Goal: Information Seeking & Learning: Learn about a topic

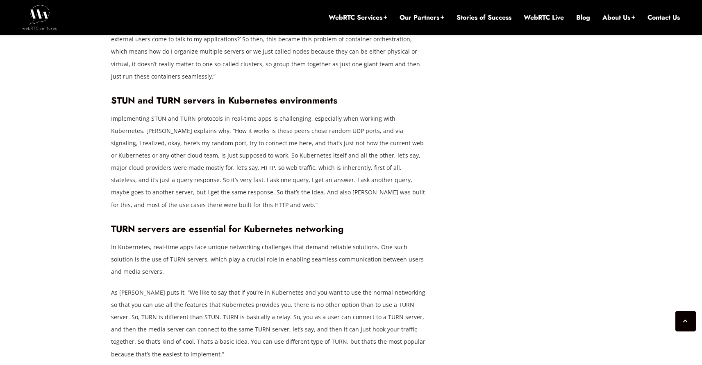
scroll to position [1610, 0]
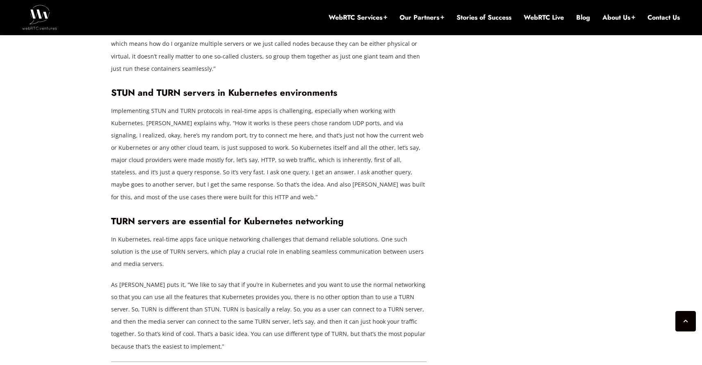
click at [118, 233] on p "In Kubernetes, real-time apps face unique networking challenges that demand rel…" at bounding box center [268, 251] width 315 height 37
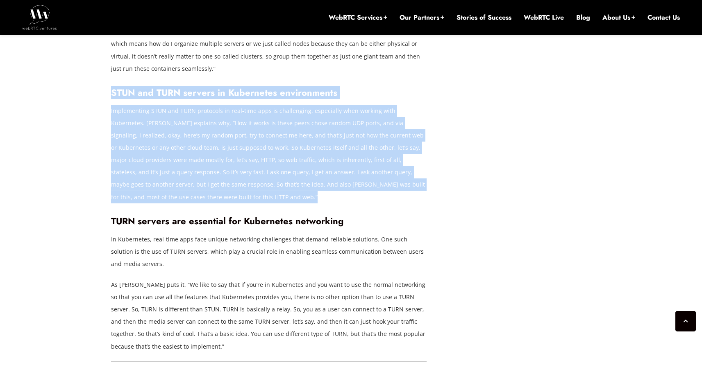
drag, startPoint x: 112, startPoint y: 134, endPoint x: 112, endPoint y: 70, distance: 64.3
drag, startPoint x: 170, startPoint y: 162, endPoint x: 170, endPoint y: 168, distance: 6.6
click at [170, 162] on p "Implementing STUN and TURN protocols in real-time apps is challenging, especial…" at bounding box center [268, 154] width 315 height 99
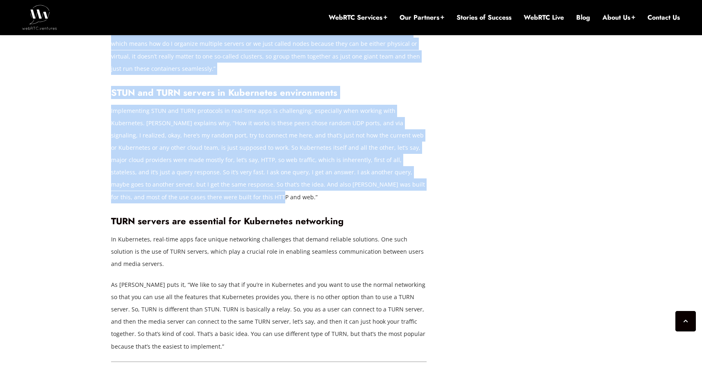
drag, startPoint x: 162, startPoint y: 174, endPoint x: 109, endPoint y: 89, distance: 100.2
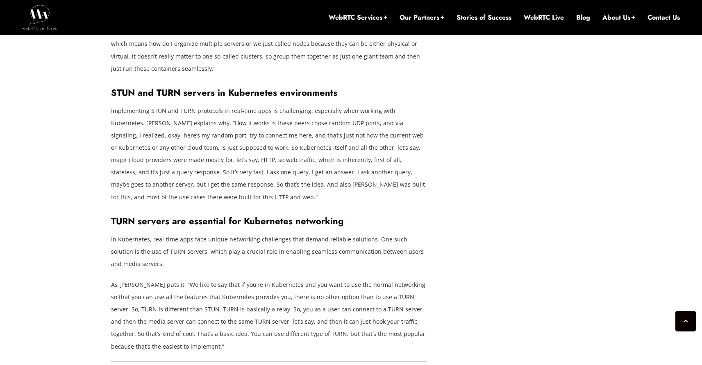
drag, startPoint x: 111, startPoint y: 86, endPoint x: 185, endPoint y: 112, distance: 79.0
click at [190, 112] on p "Implementing STUN and TURN protocols in real-time apps is challenging, especial…" at bounding box center [268, 154] width 315 height 99
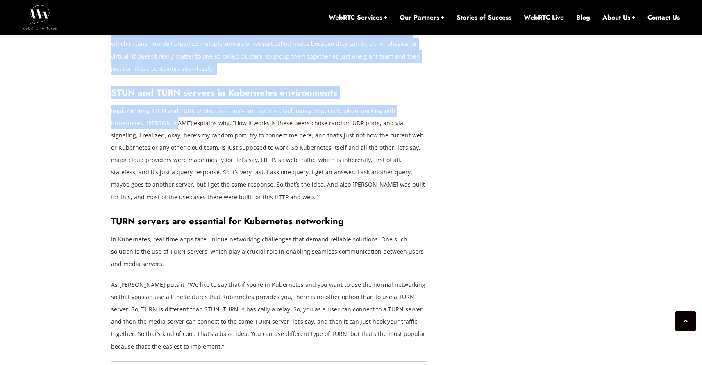
drag, startPoint x: 109, startPoint y: 88, endPoint x: 132, endPoint y: 94, distance: 24.0
click at [132, 105] on p "Implementing STUN and TURN protocols in real-time apps is challenging, especial…" at bounding box center [268, 154] width 315 height 99
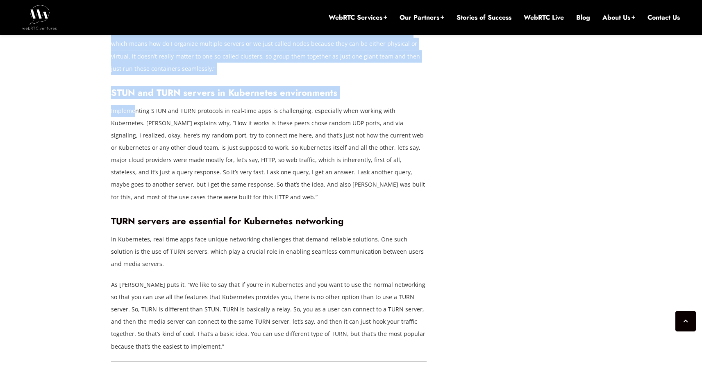
drag, startPoint x: 110, startPoint y: 84, endPoint x: 134, endPoint y: 91, distance: 25.0
click at [134, 105] on p "Implementing STUN and TURN protocols in real-time apps is challenging, especial…" at bounding box center [268, 154] width 315 height 99
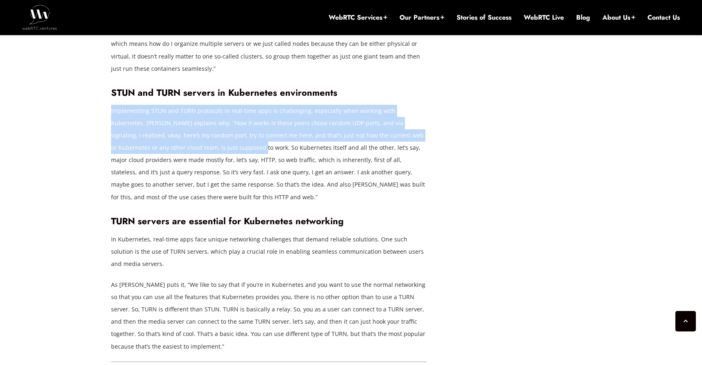
drag, startPoint x: 193, startPoint y: 124, endPoint x: 111, endPoint y: 88, distance: 89.5
click at [111, 105] on p "Implementing STUN and TURN protocols in real-time apps is challenging, especial…" at bounding box center [268, 154] width 315 height 99
click at [176, 125] on p "Implementing STUN and TURN protocols in real-time apps is challenging, especial…" at bounding box center [268, 154] width 315 height 99
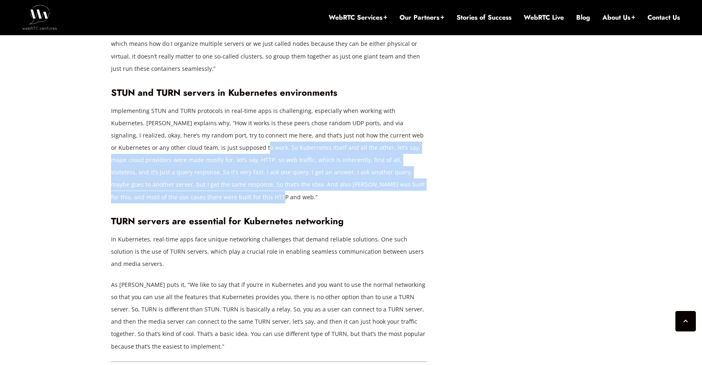
drag, startPoint x: 196, startPoint y: 125, endPoint x: 178, endPoint y: 171, distance: 50.0
click at [178, 171] on p "Implementing STUN and TURN protocols in real-time apps is challenging, especial…" at bounding box center [268, 154] width 315 height 99
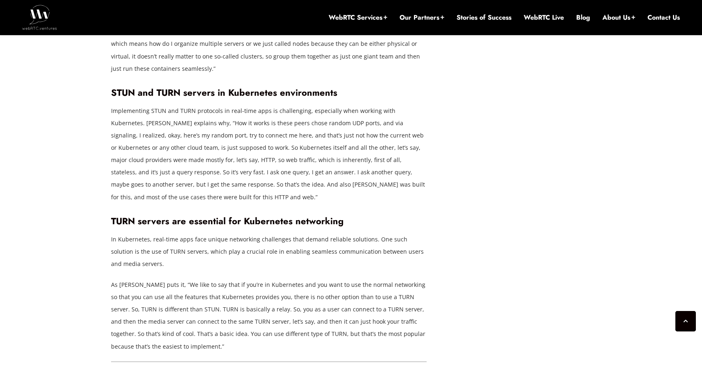
click at [412, 168] on p "Implementing STUN and TURN protocols in real-time apps is challenging, especial…" at bounding box center [268, 154] width 315 height 99
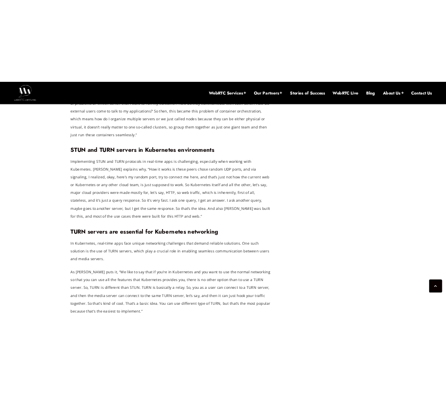
scroll to position [1615, 0]
